Goal: Transaction & Acquisition: Purchase product/service

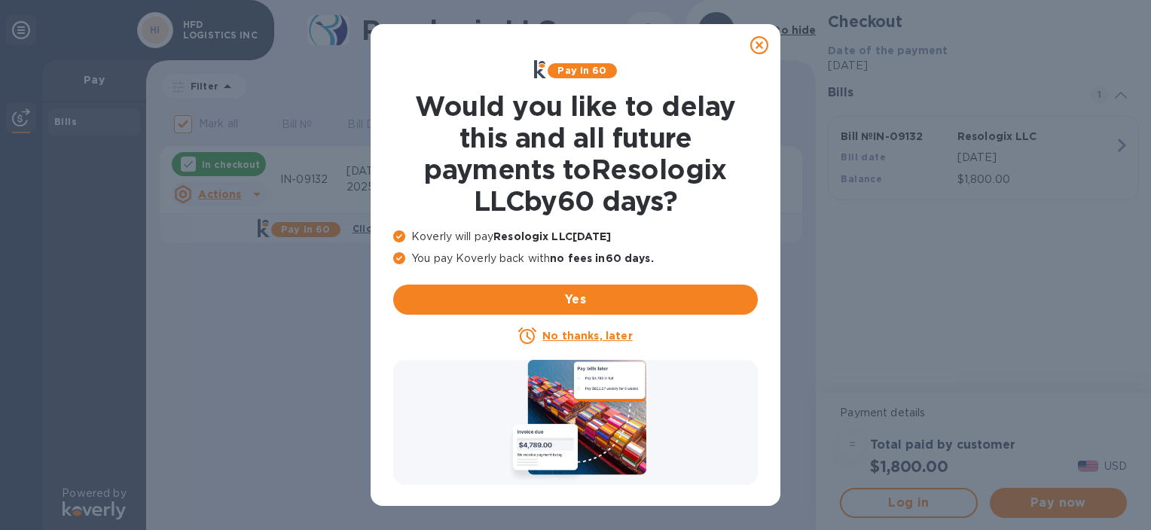
click at [764, 48] on icon at bounding box center [759, 45] width 18 height 18
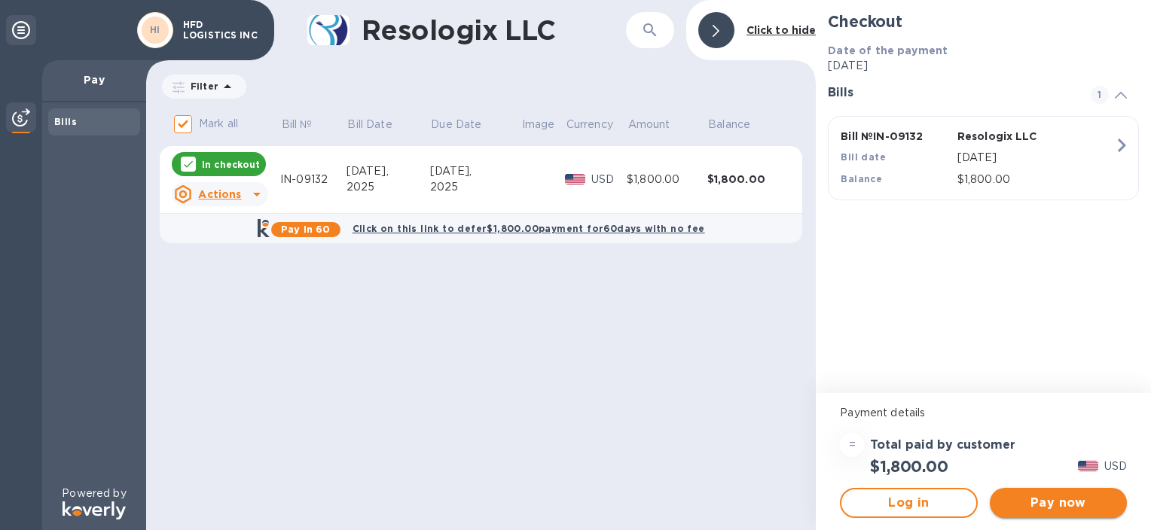
click at [1076, 515] on button "Pay now" at bounding box center [1058, 503] width 137 height 30
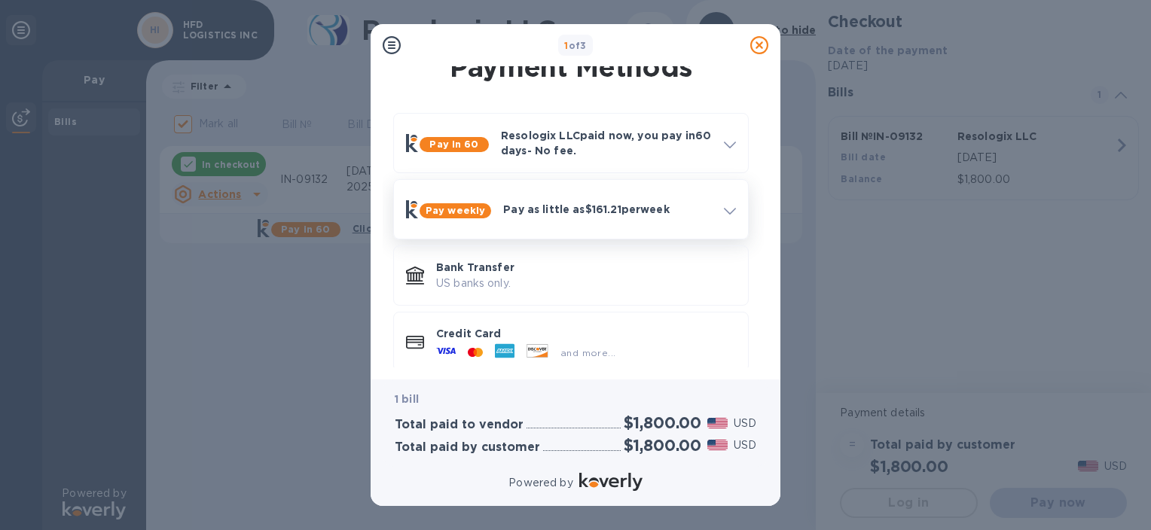
scroll to position [34, 0]
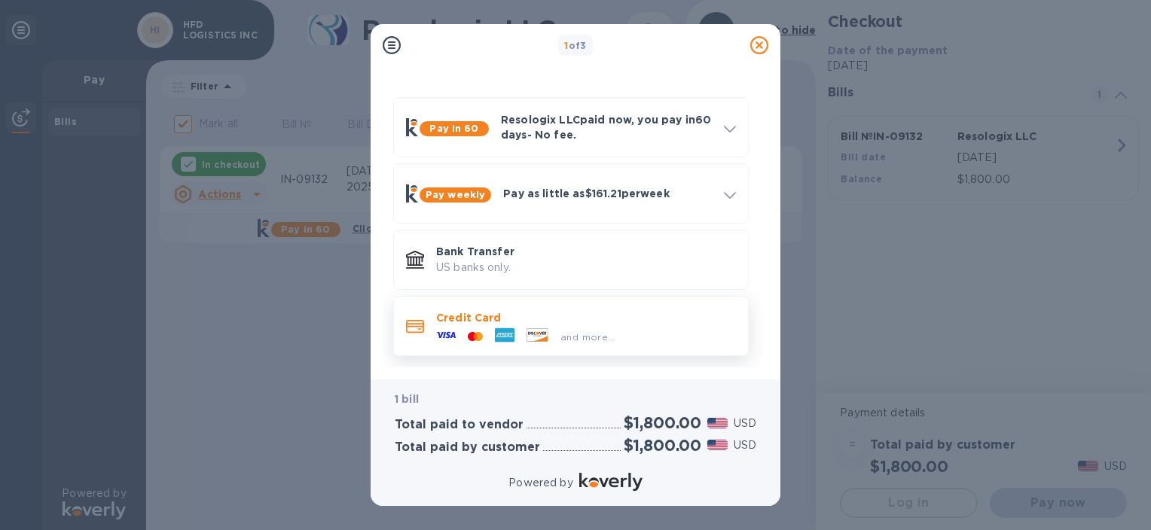
click at [487, 319] on p "Credit Card" at bounding box center [586, 317] width 300 height 15
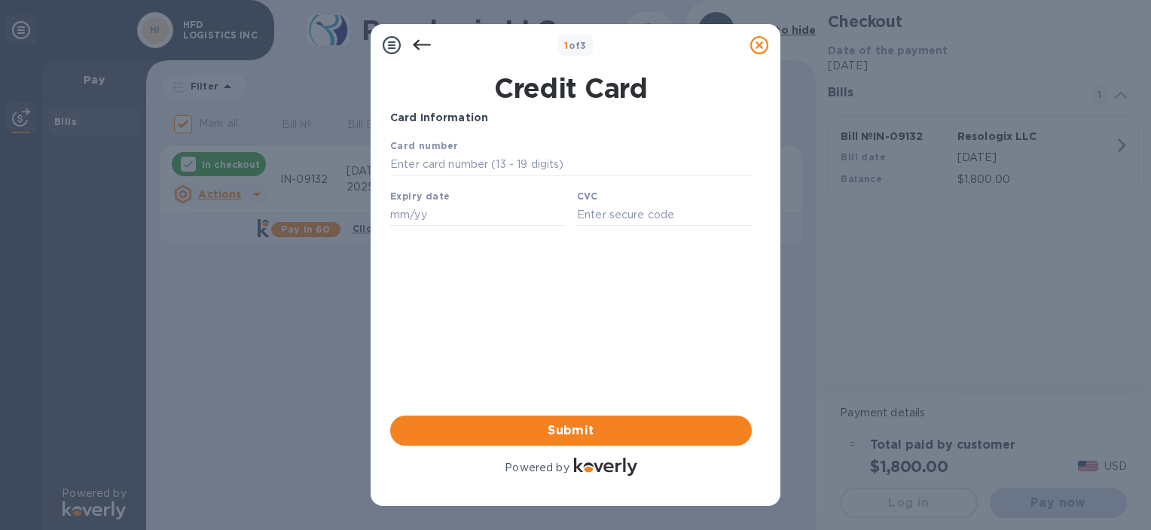
scroll to position [0, 0]
click at [508, 155] on input "text" at bounding box center [571, 165] width 362 height 23
click at [591, 169] on input "text" at bounding box center [571, 165] width 362 height 23
type input "[CREDIT_CARD_NUMBER]"
type input "03/28"
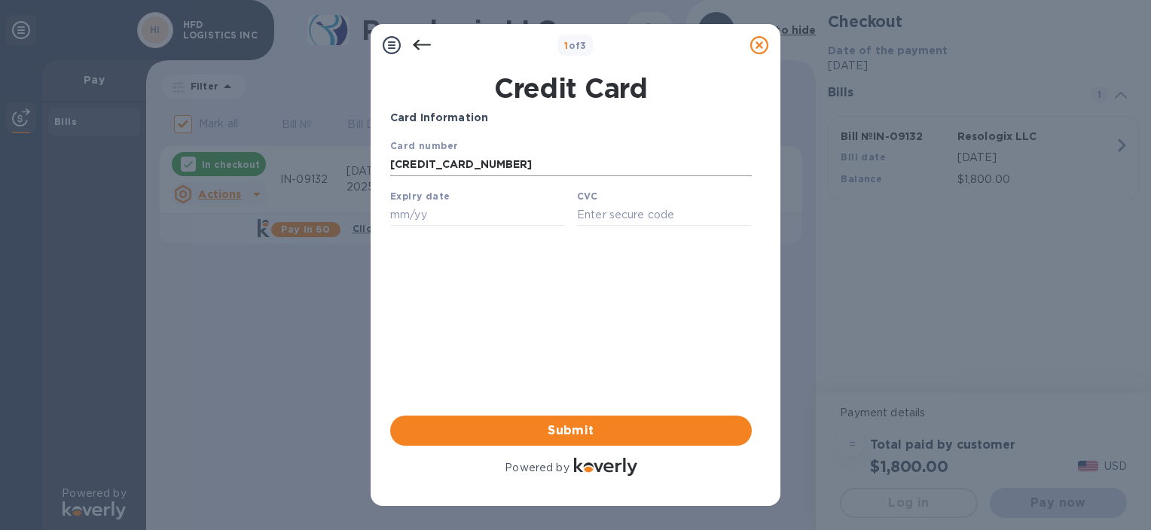
type input "465"
click at [619, 435] on span "Submit" at bounding box center [571, 431] width 338 height 18
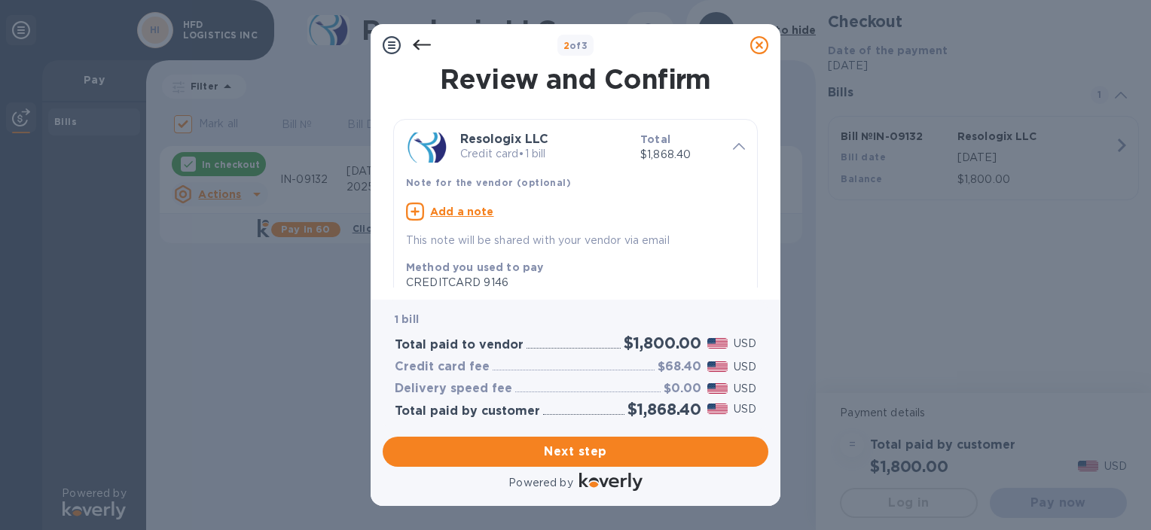
click at [422, 45] on icon at bounding box center [422, 45] width 18 height 11
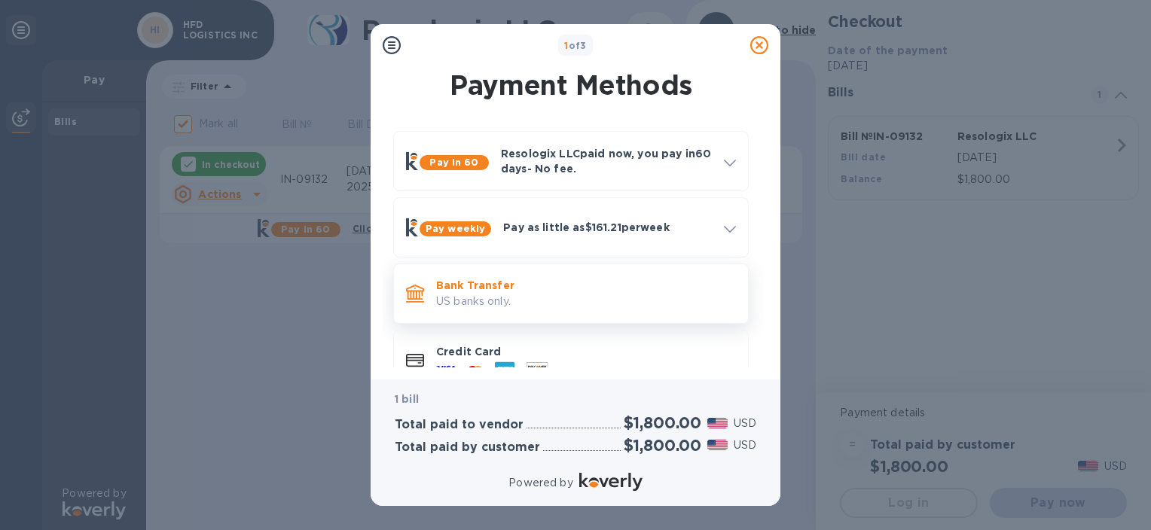
click at [541, 316] on div "Bank Transfer US banks only." at bounding box center [571, 293] width 342 height 47
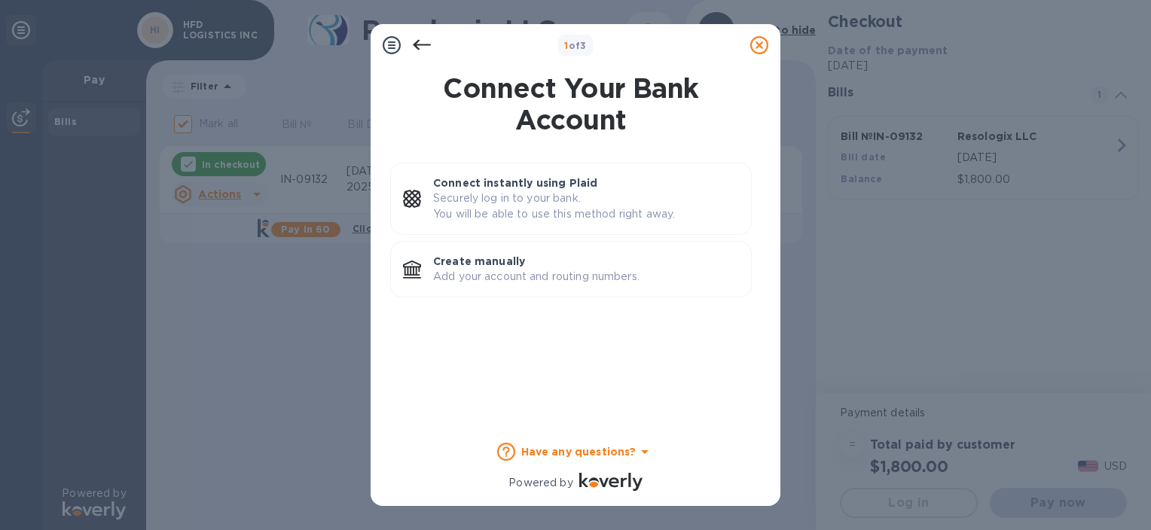
click at [420, 47] on icon at bounding box center [422, 45] width 18 height 18
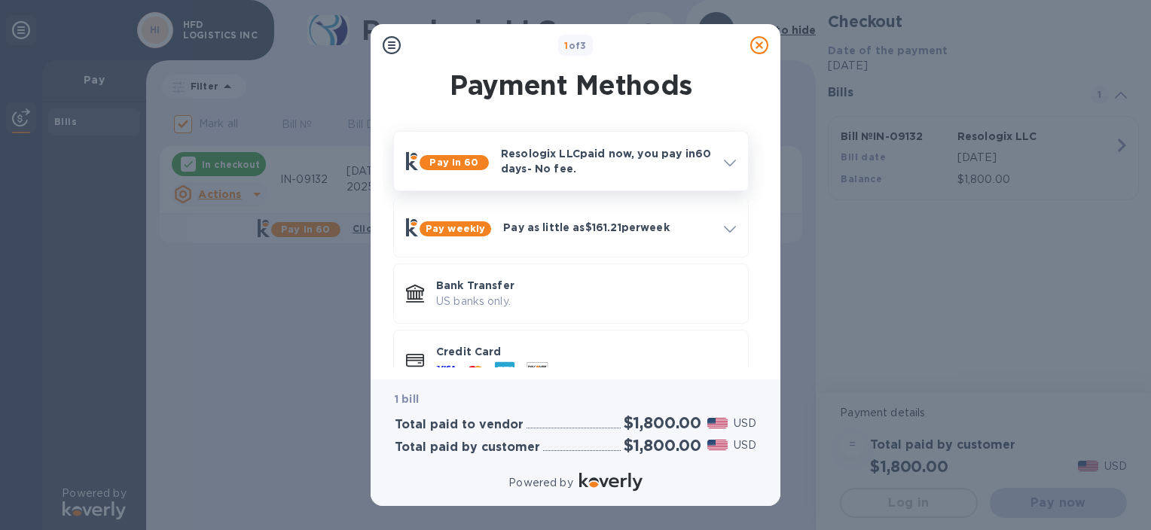
click at [634, 173] on p "Resologix LLC paid now, you pay [DATE] - No fee." at bounding box center [606, 161] width 211 height 30
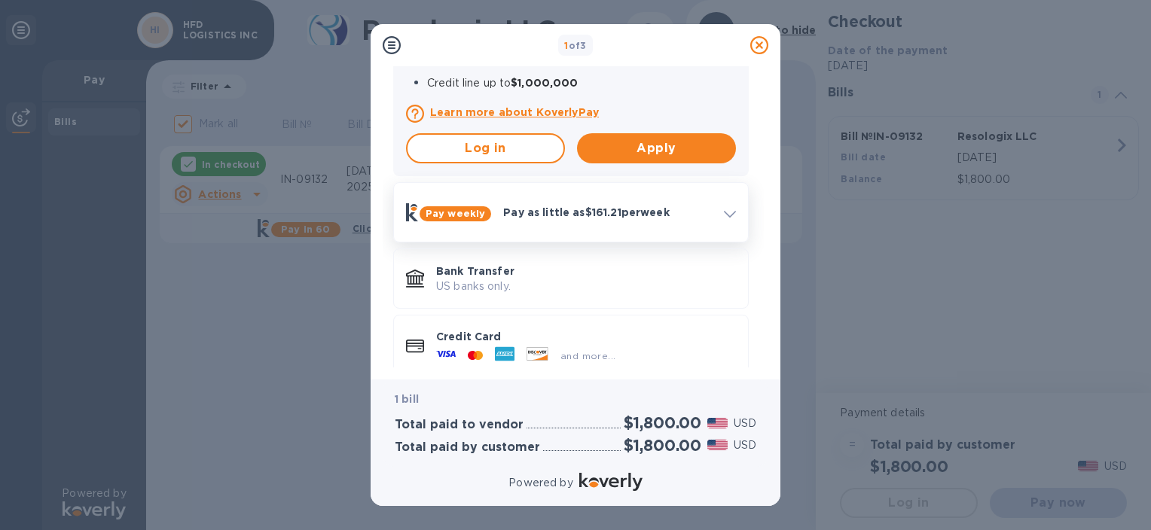
scroll to position [357, 0]
